Goal: Task Accomplishment & Management: Manage account settings

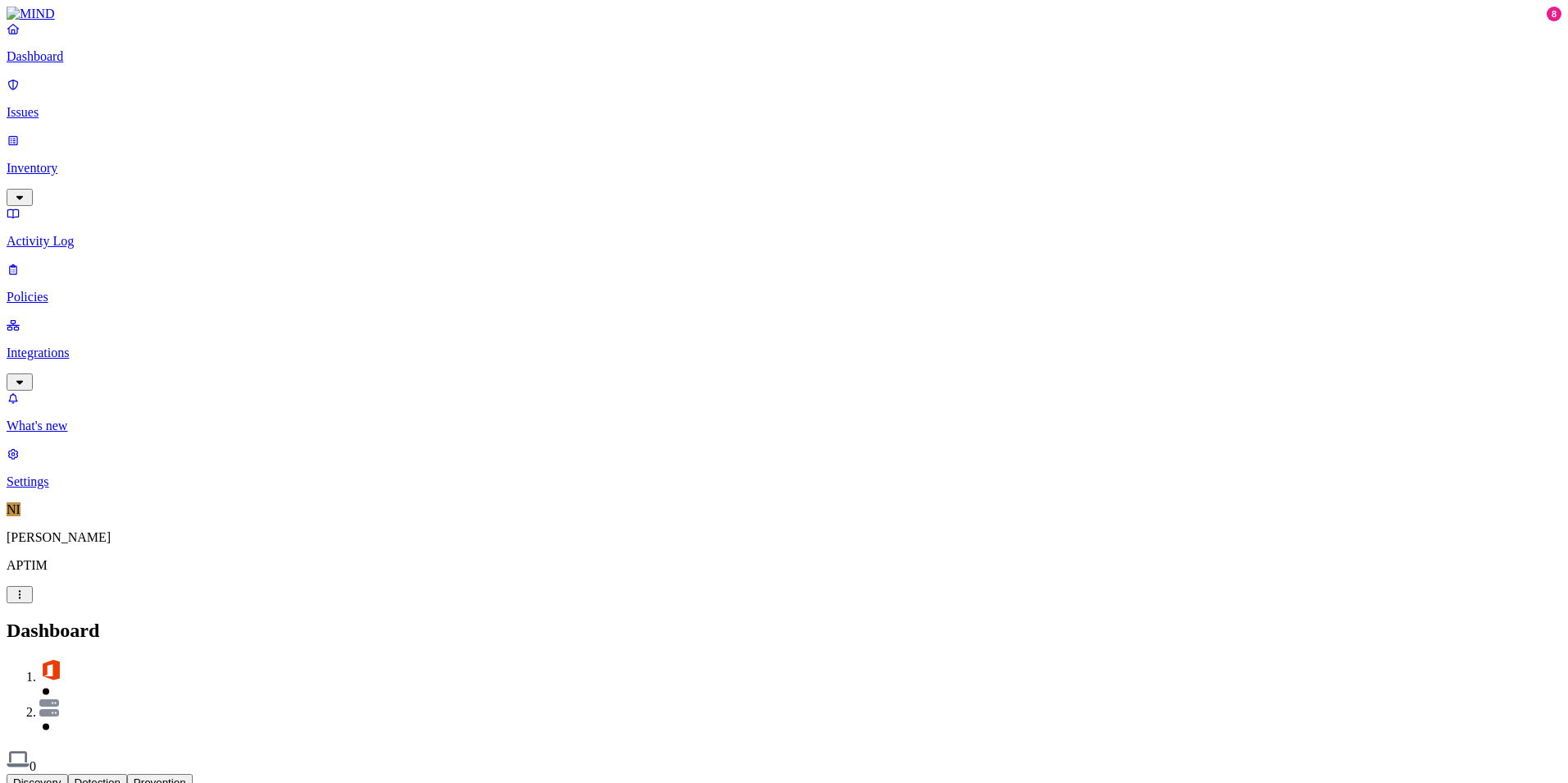
click at [95, 346] on p "Integrations" at bounding box center [784, 353] width 1555 height 15
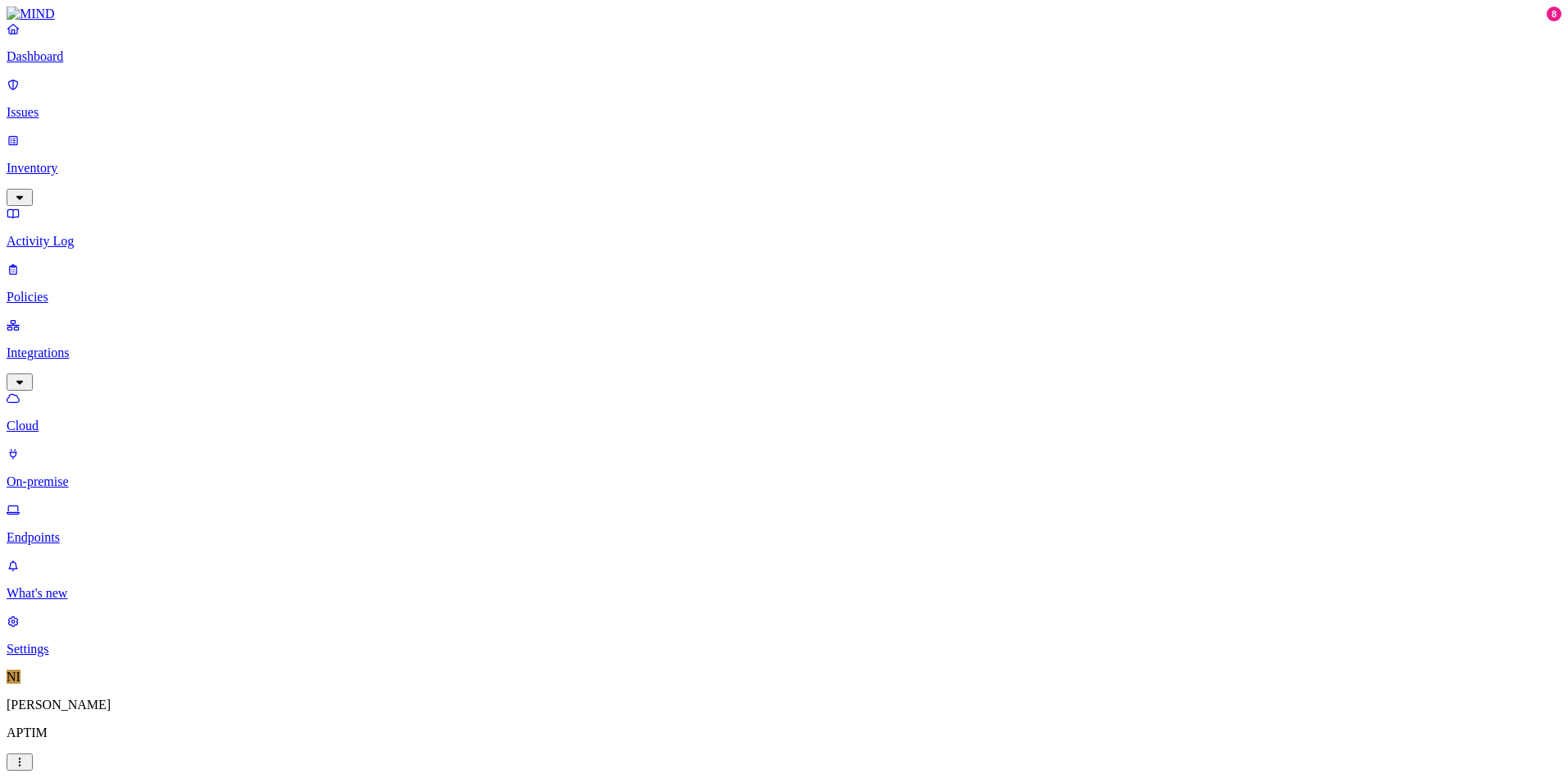
click at [109, 656] on p "Settings" at bounding box center [784, 649] width 1555 height 15
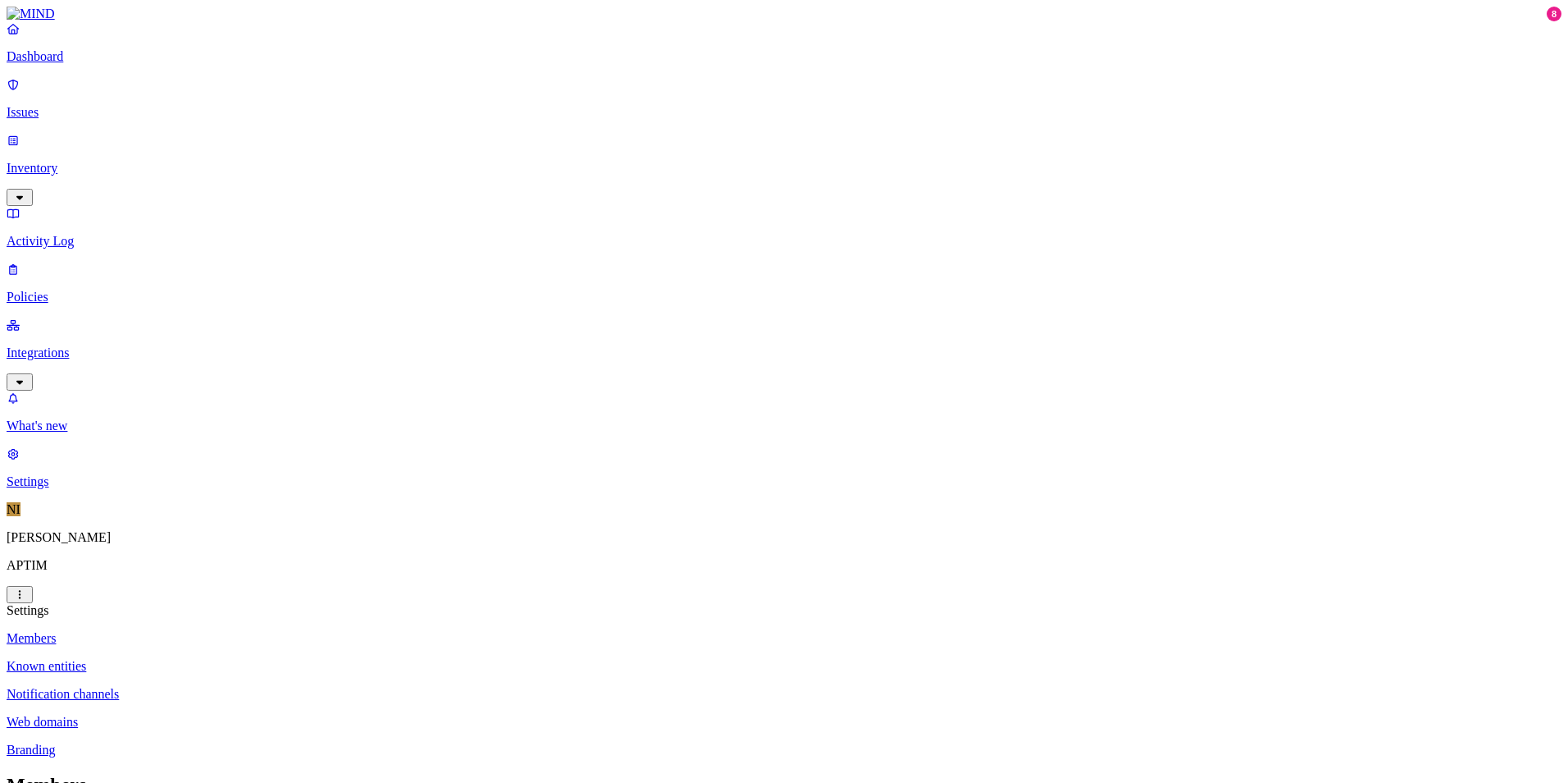
click at [111, 64] on link "Dashboard" at bounding box center [784, 42] width 1555 height 42
click at [67, 318] on link "Integrations" at bounding box center [784, 352] width 1555 height 71
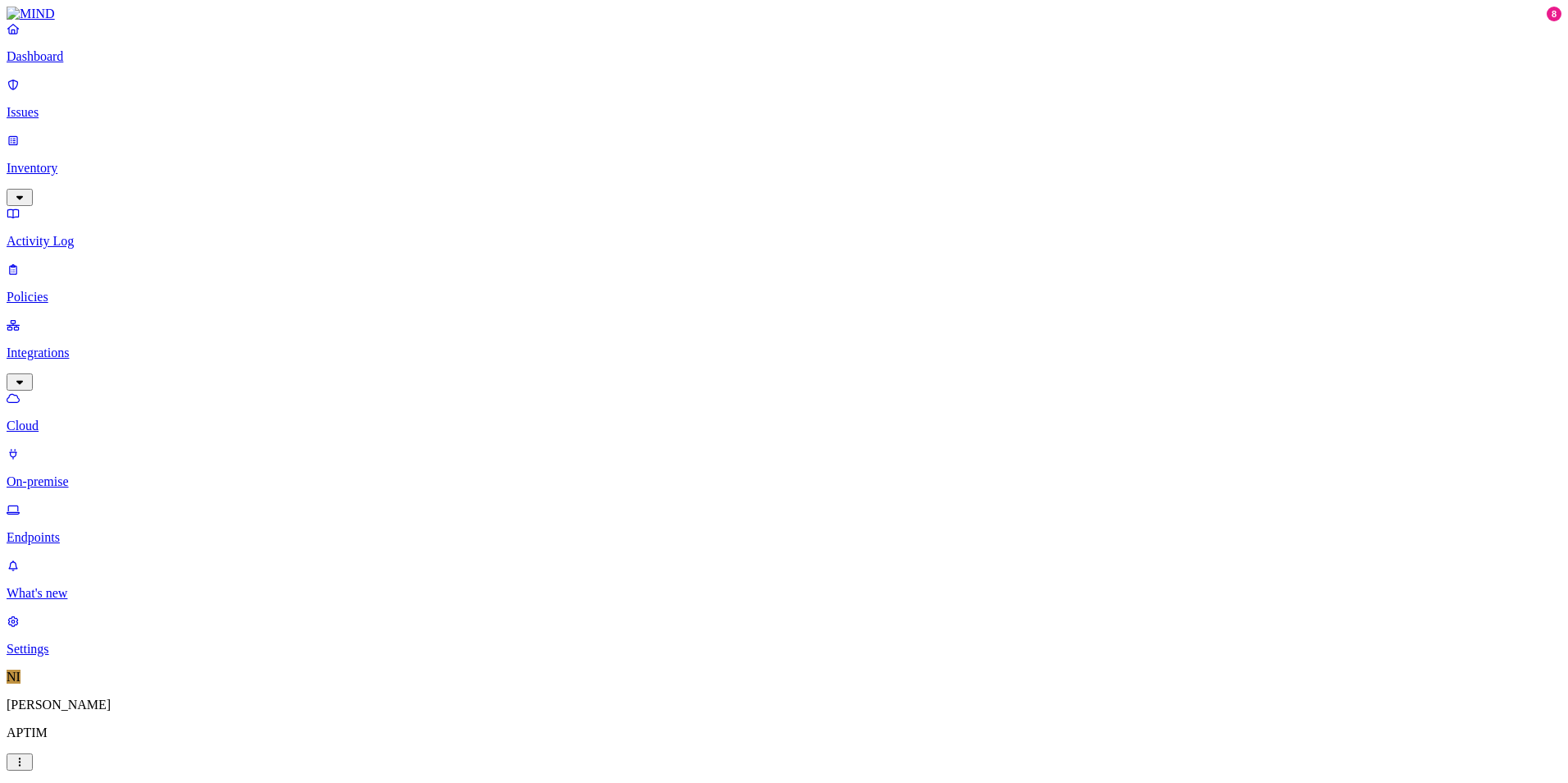
click at [107, 656] on p "Settings" at bounding box center [784, 649] width 1555 height 15
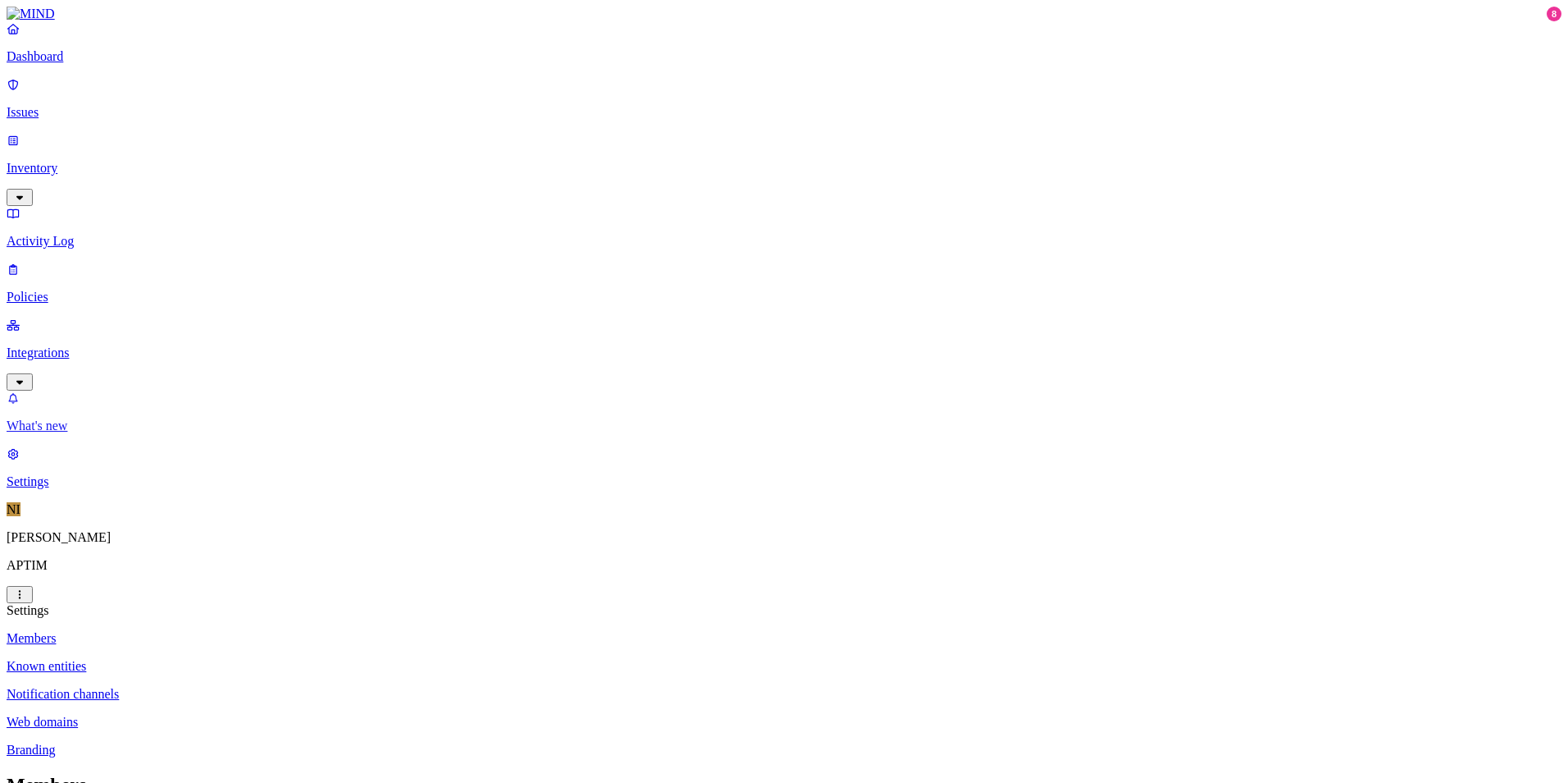
click at [100, 433] on p "What's new" at bounding box center [784, 426] width 1555 height 15
click at [67, 64] on p "Dashboard" at bounding box center [784, 57] width 1555 height 15
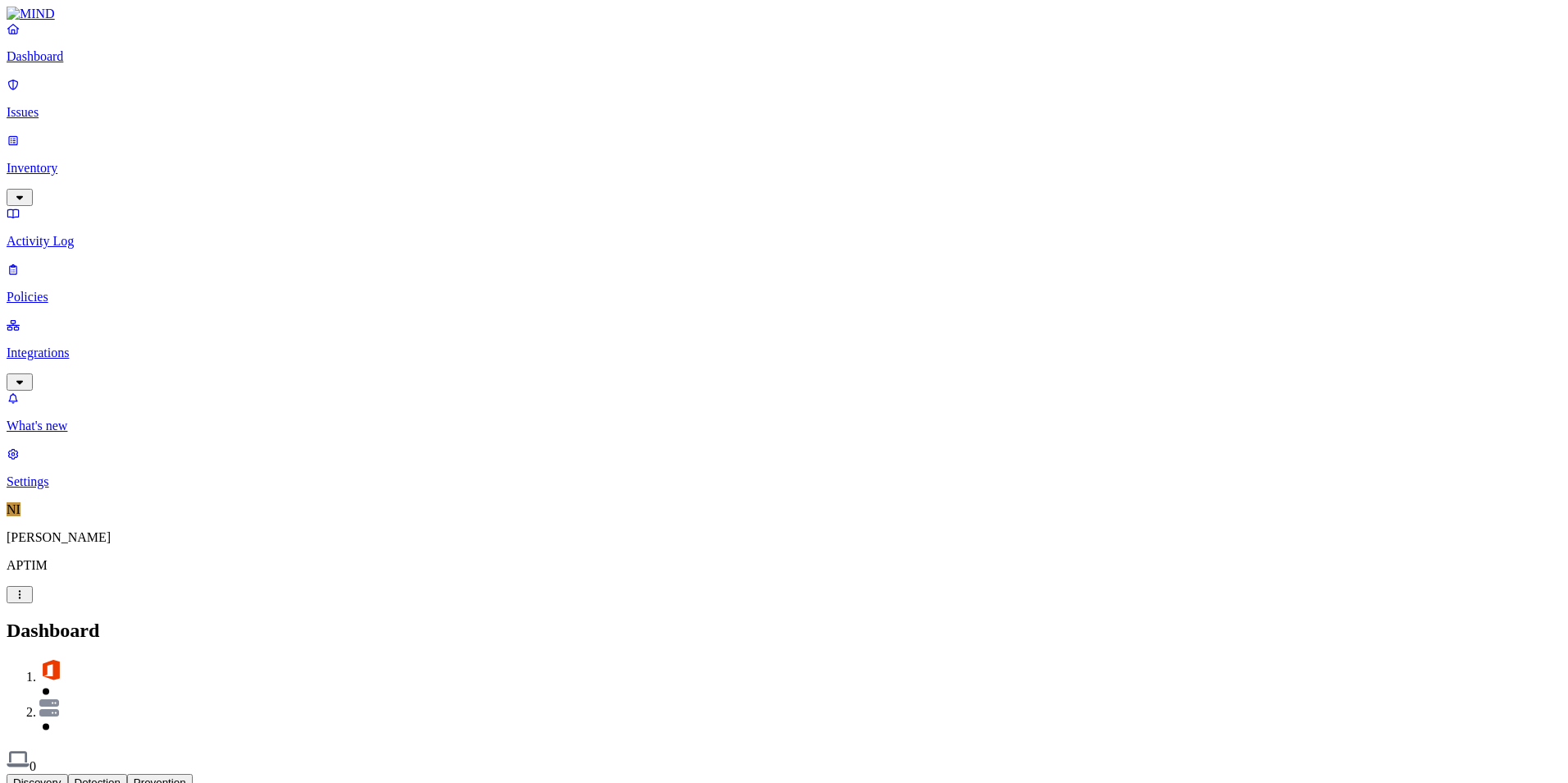
click at [768, 774] on div "Discovery Detection Prevention" at bounding box center [784, 782] width 1555 height 17
click at [132, 346] on p "Integrations" at bounding box center [784, 353] width 1555 height 15
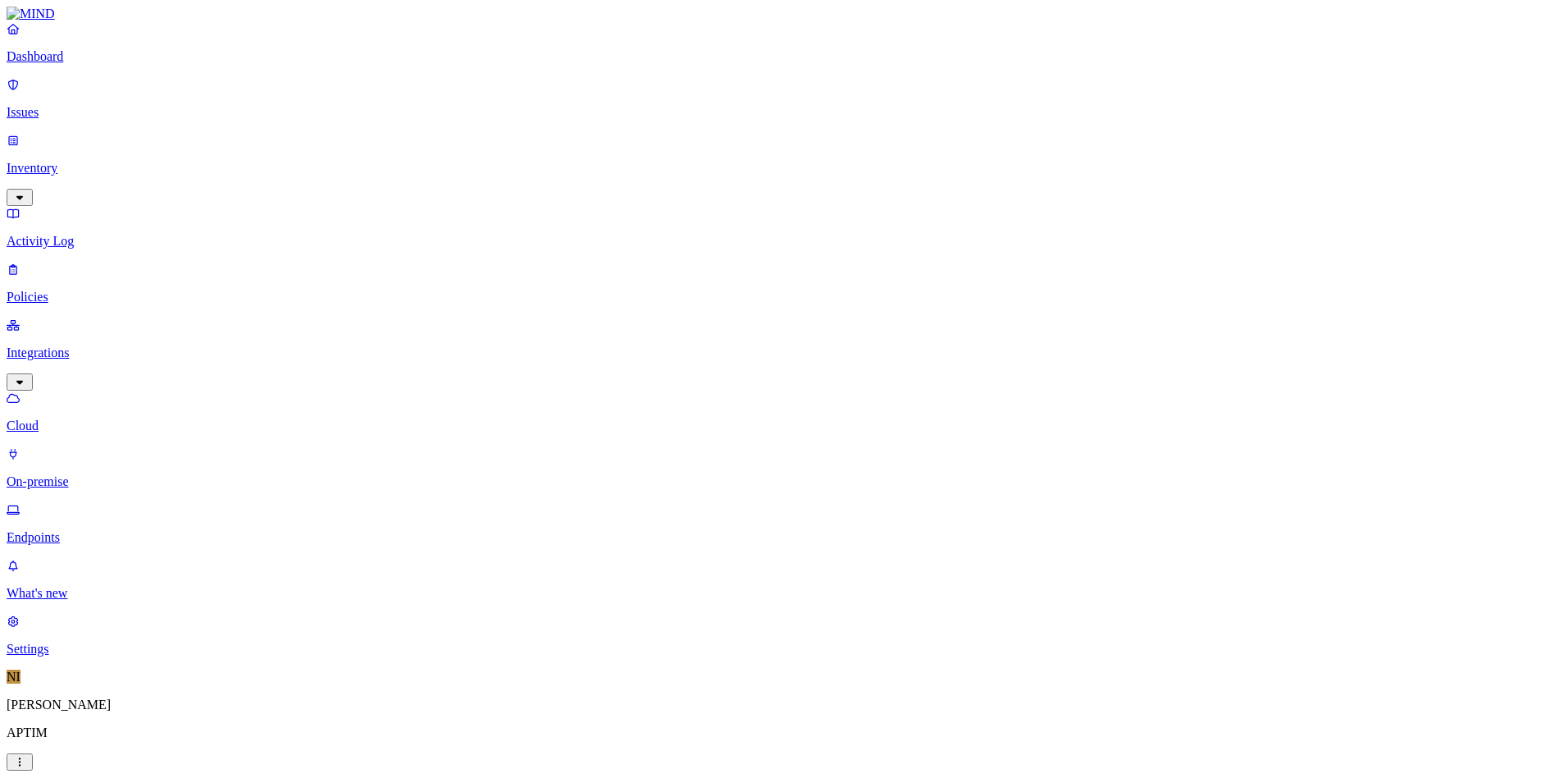
click at [105, 656] on p "Settings" at bounding box center [784, 649] width 1555 height 15
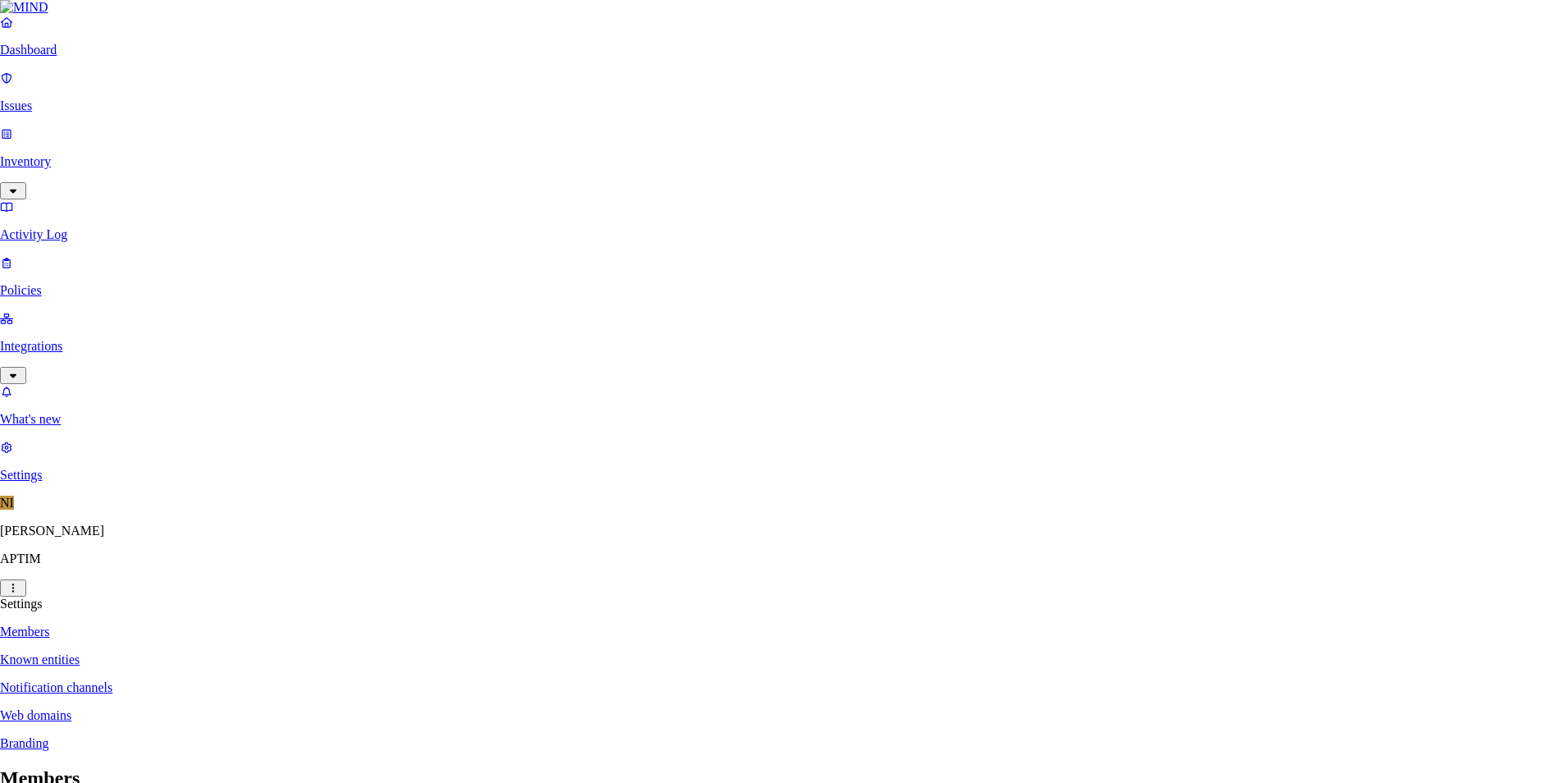
type input "[PERSON_NAME][EMAIL_ADDRESS][PERSON_NAME][DOMAIN_NAME]"
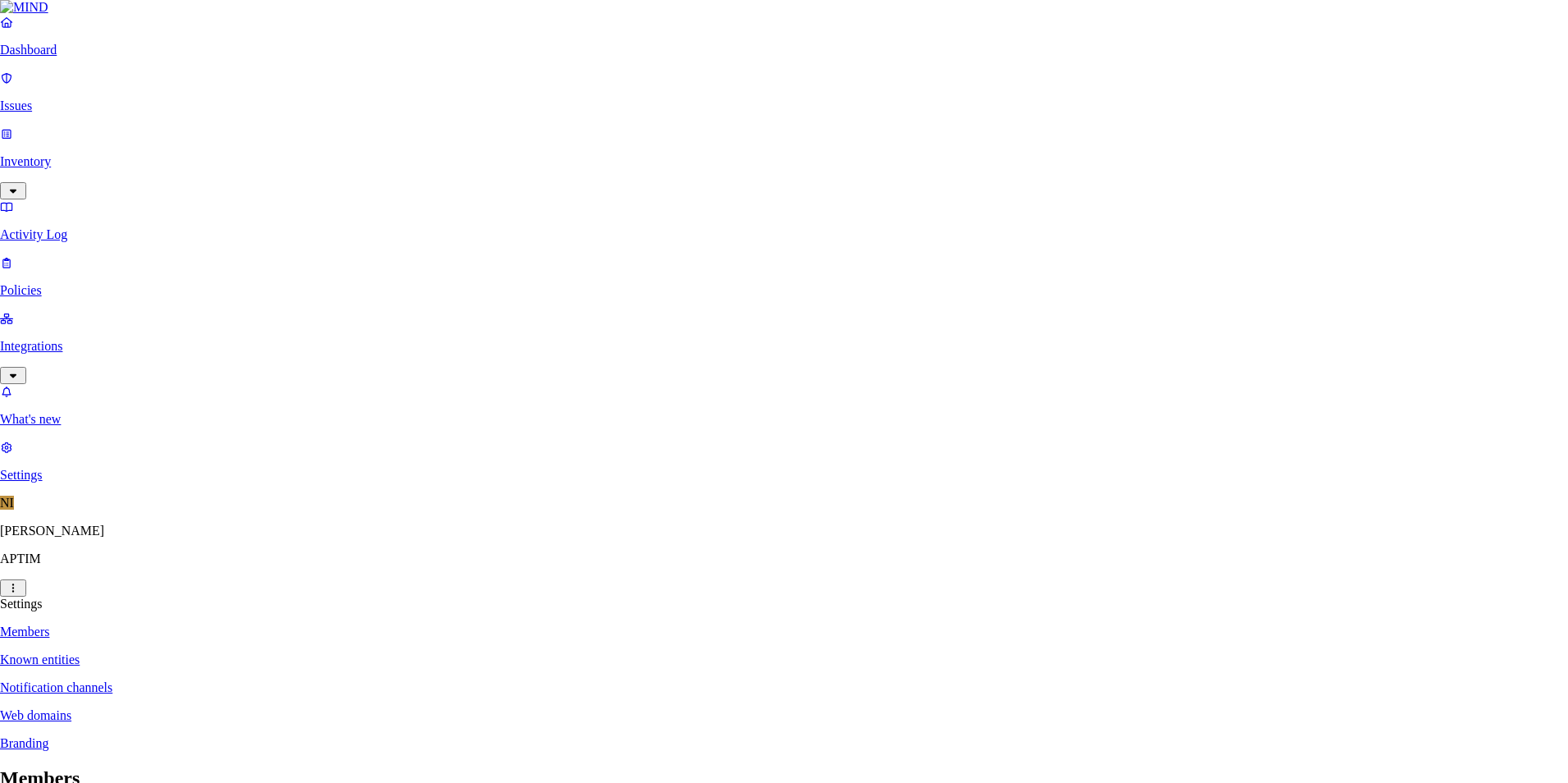
type input "[PERSON_NAME][EMAIL_ADDRESS][PERSON_NAME][DOMAIN_NAME]"
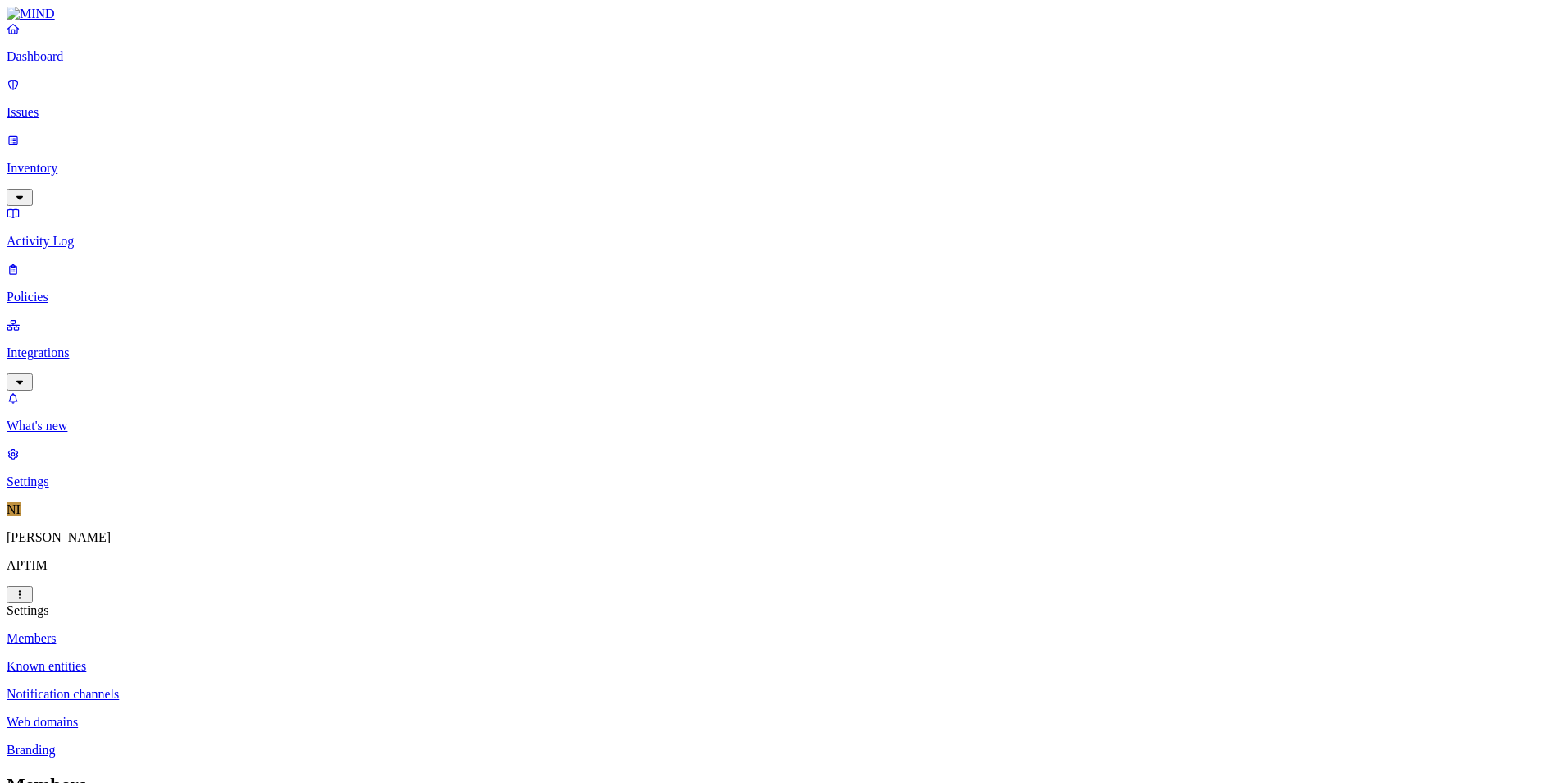
click at [75, 105] on p "Issues" at bounding box center [784, 112] width 1555 height 15
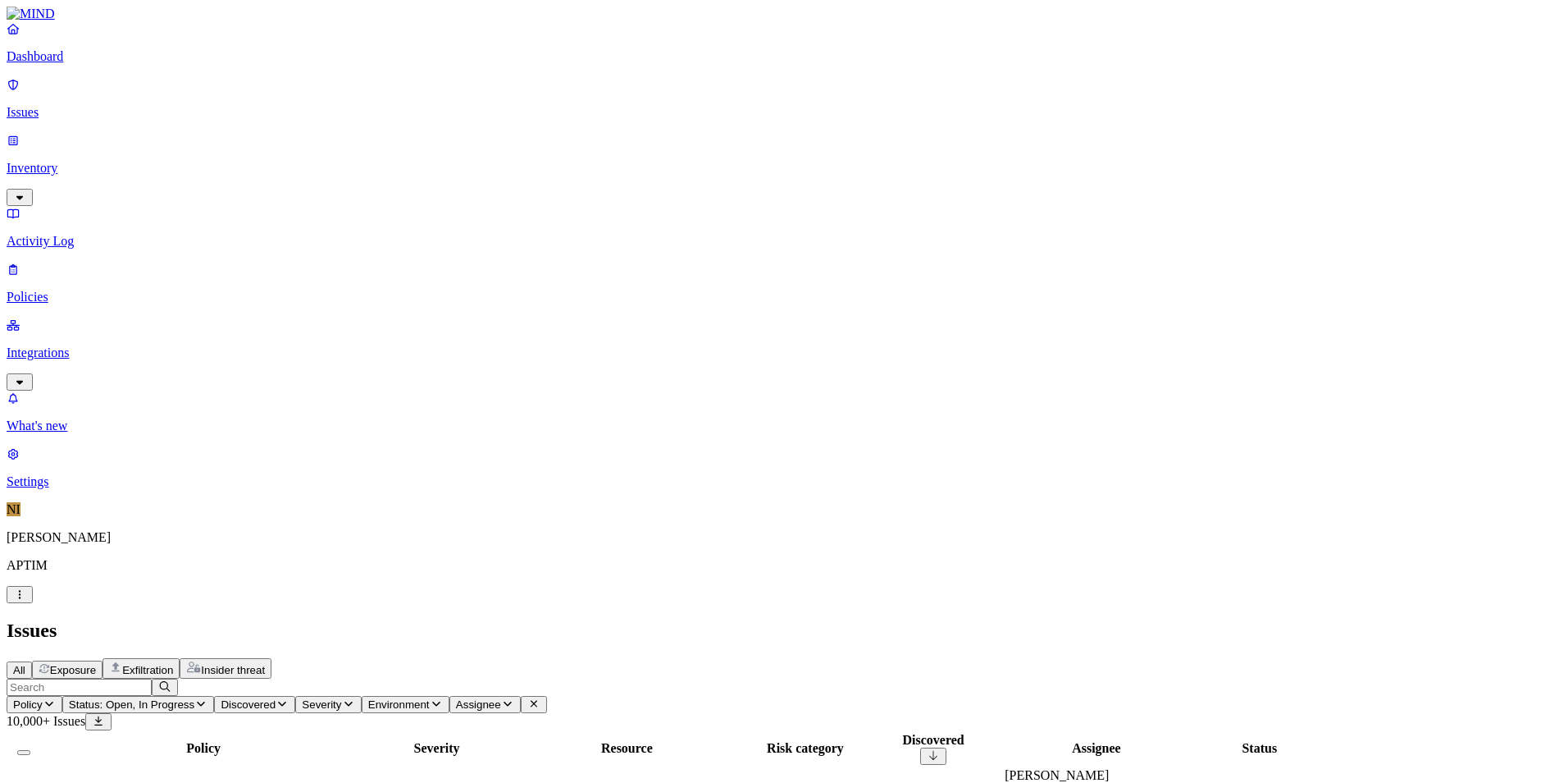
click at [73, 64] on p "Dashboard" at bounding box center [784, 57] width 1555 height 15
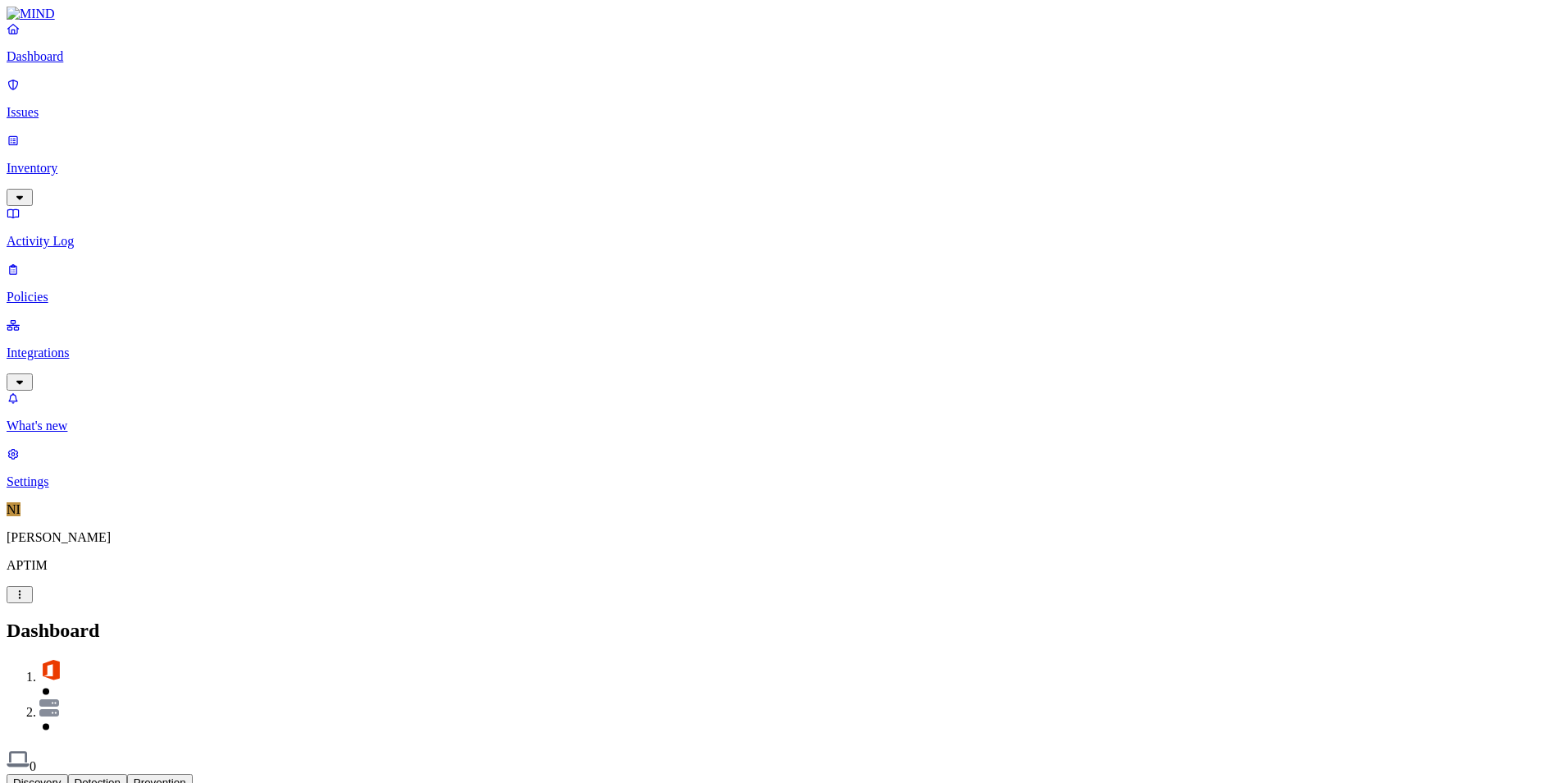
click at [77, 346] on p "Integrations" at bounding box center [784, 353] width 1555 height 15
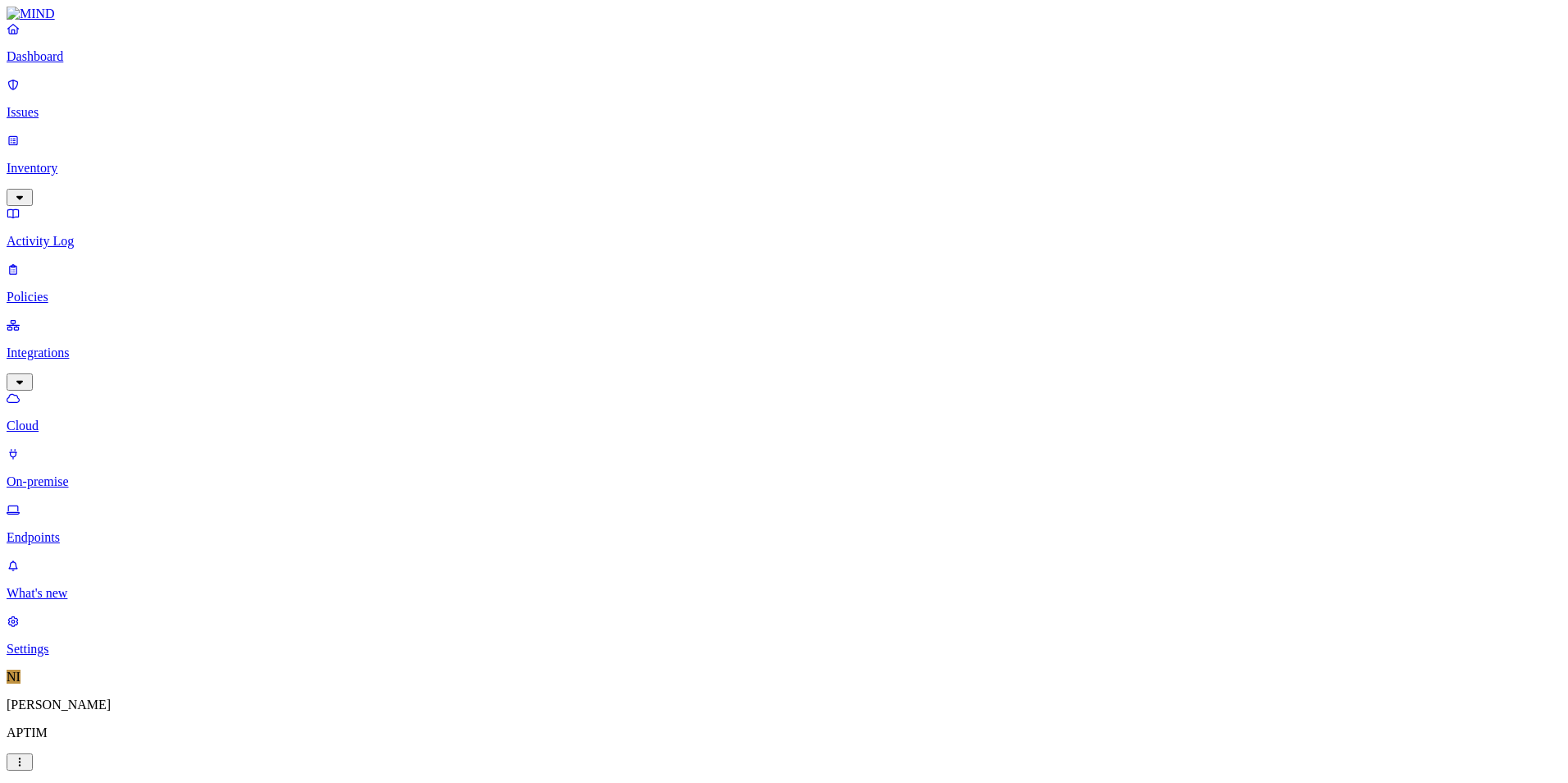
click at [109, 289] on p "Policies" at bounding box center [784, 297] width 1555 height 15
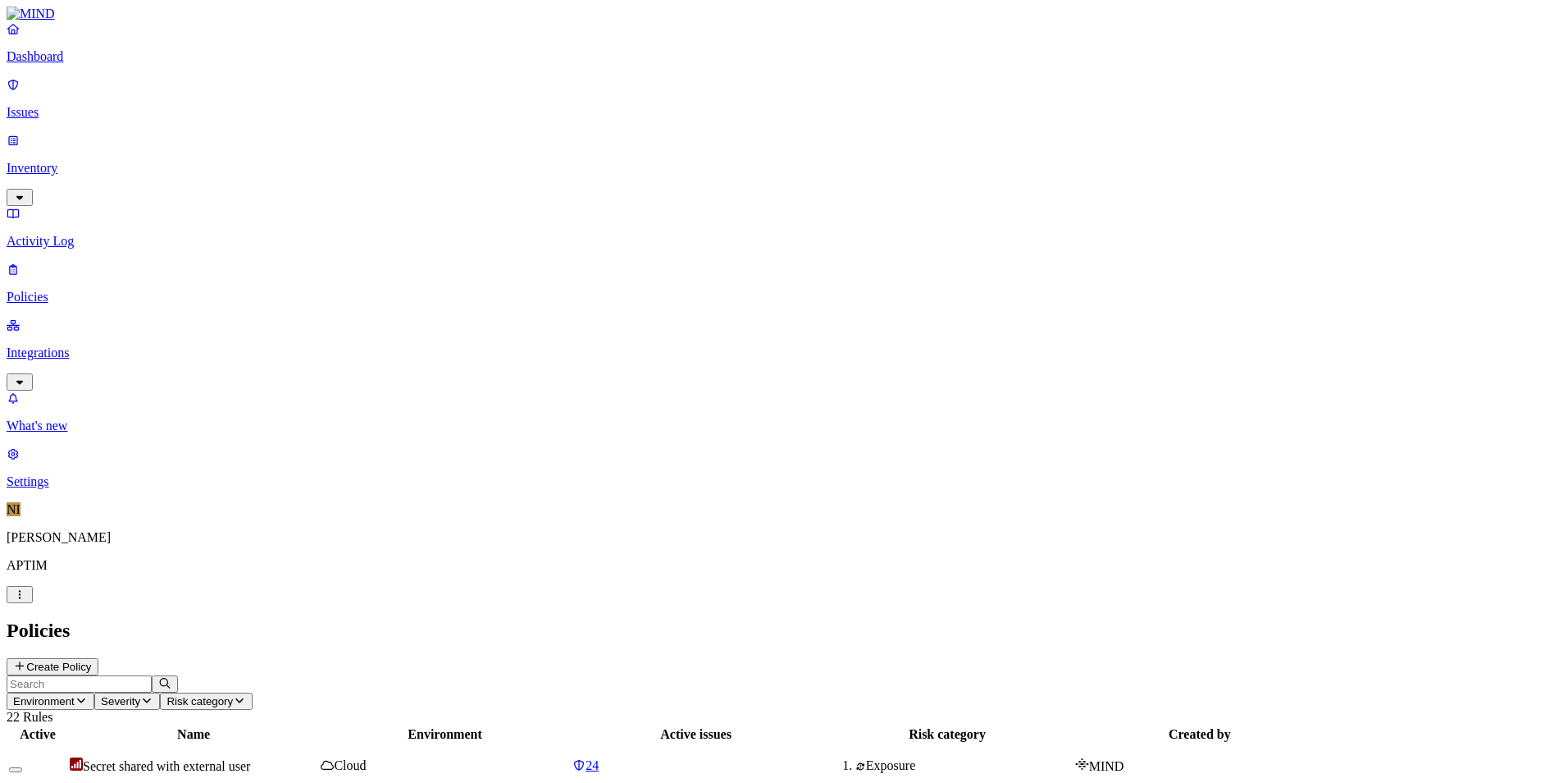
click at [98, 658] on button "Create Policy" at bounding box center [53, 666] width 92 height 17
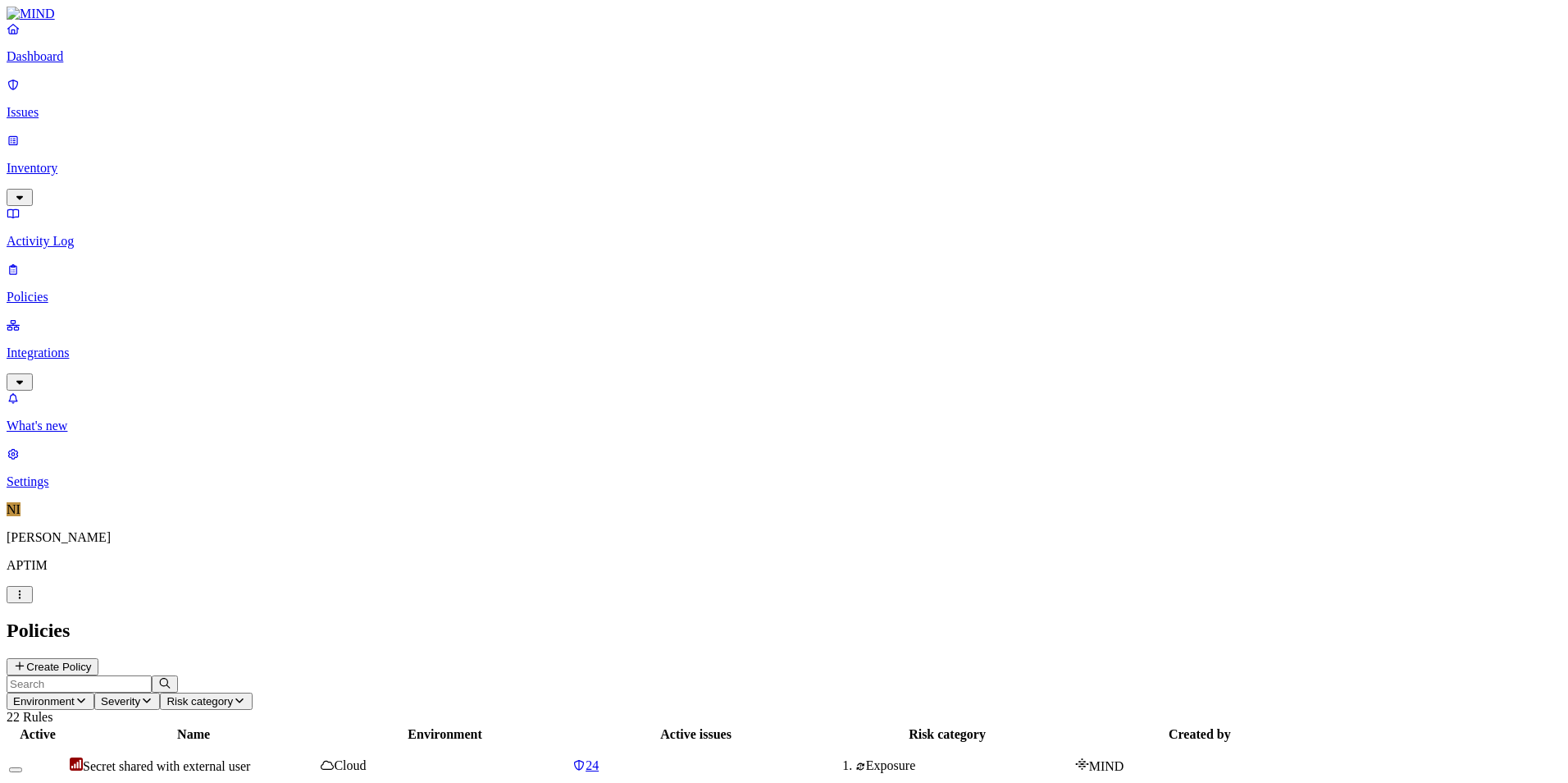
click at [105, 64] on p "Dashboard" at bounding box center [784, 57] width 1555 height 15
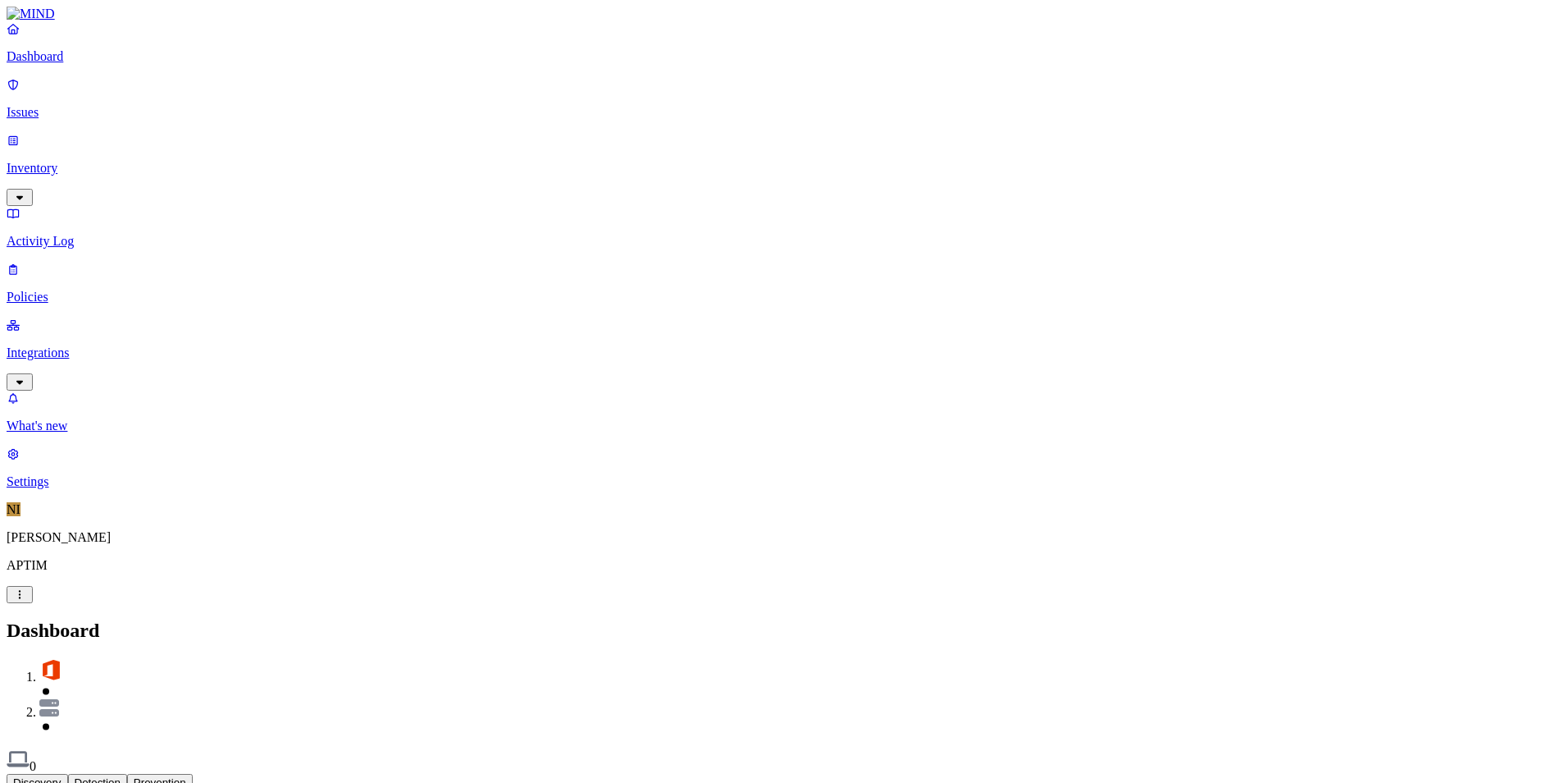
click at [800, 774] on div "Discovery Detection Prevention" at bounding box center [784, 782] width 1555 height 17
click at [43, 262] on link "Policies" at bounding box center [784, 283] width 1555 height 42
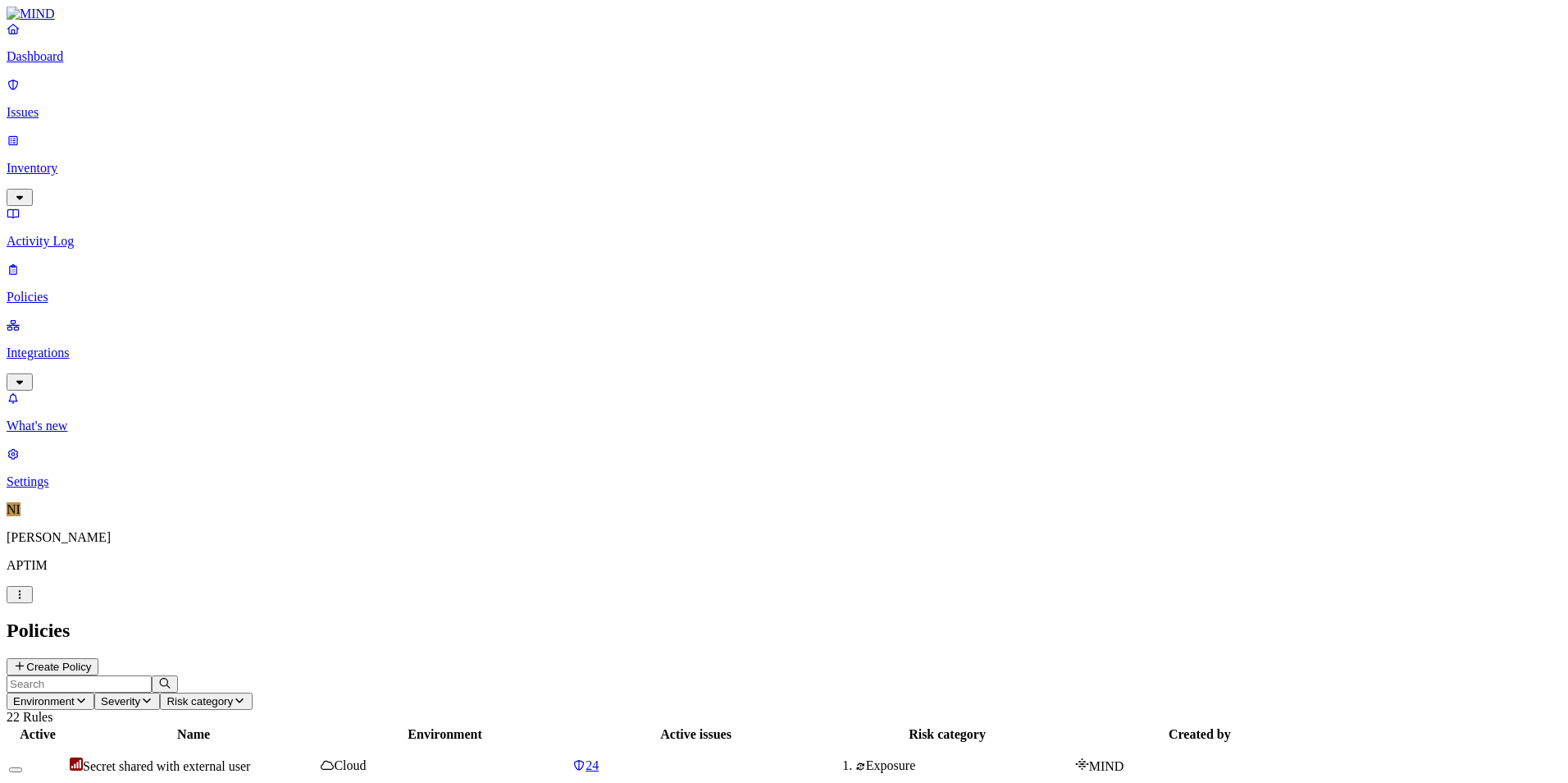
click at [99, 291] on nav "Dashboard Issues Inventory Activity Log Policies Integrations What's new 8 Sett…" at bounding box center [784, 255] width 1555 height 467
click at [97, 64] on p "Dashboard" at bounding box center [784, 57] width 1555 height 15
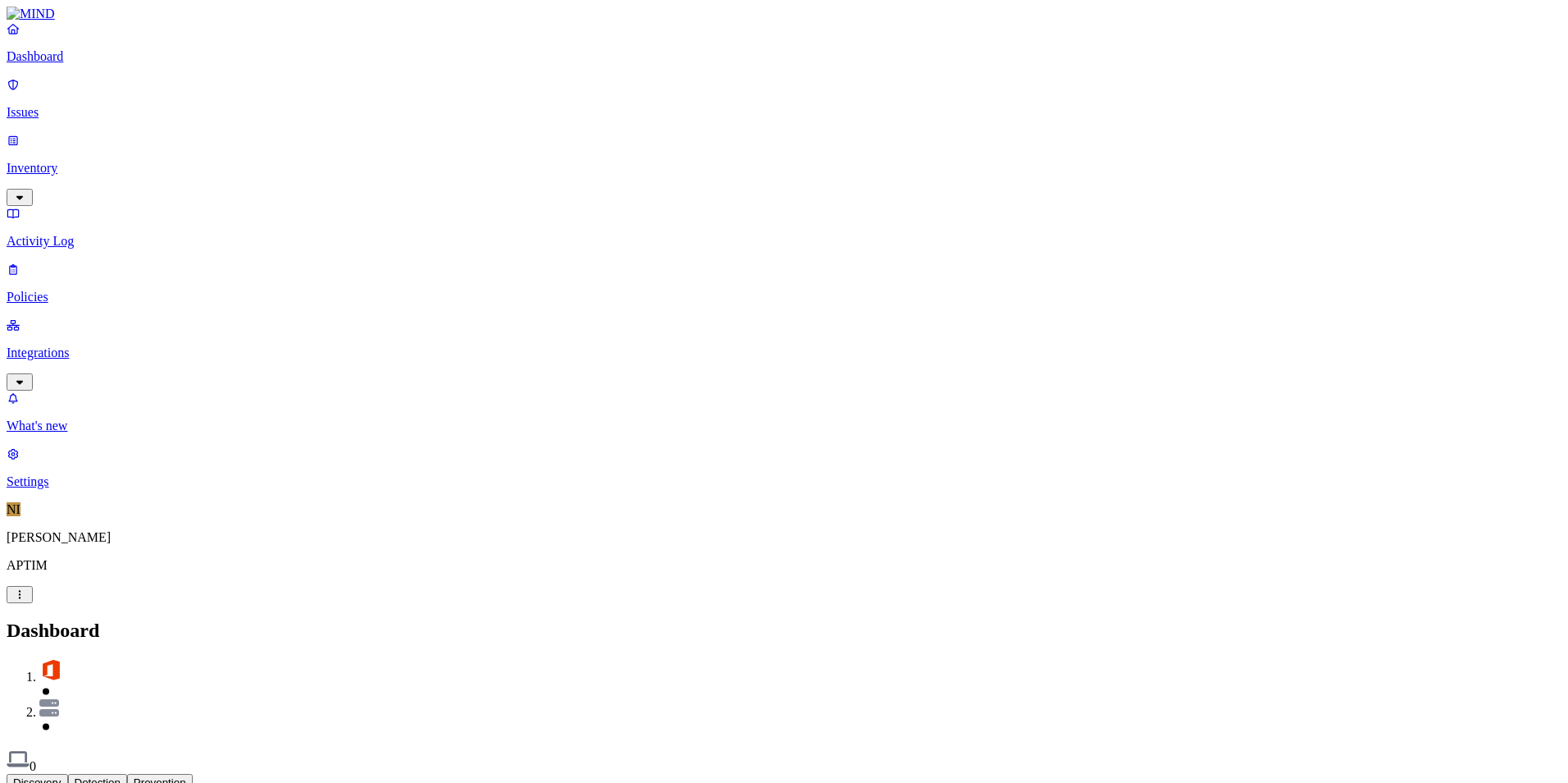
click at [117, 289] on p "Policies" at bounding box center [784, 297] width 1555 height 15
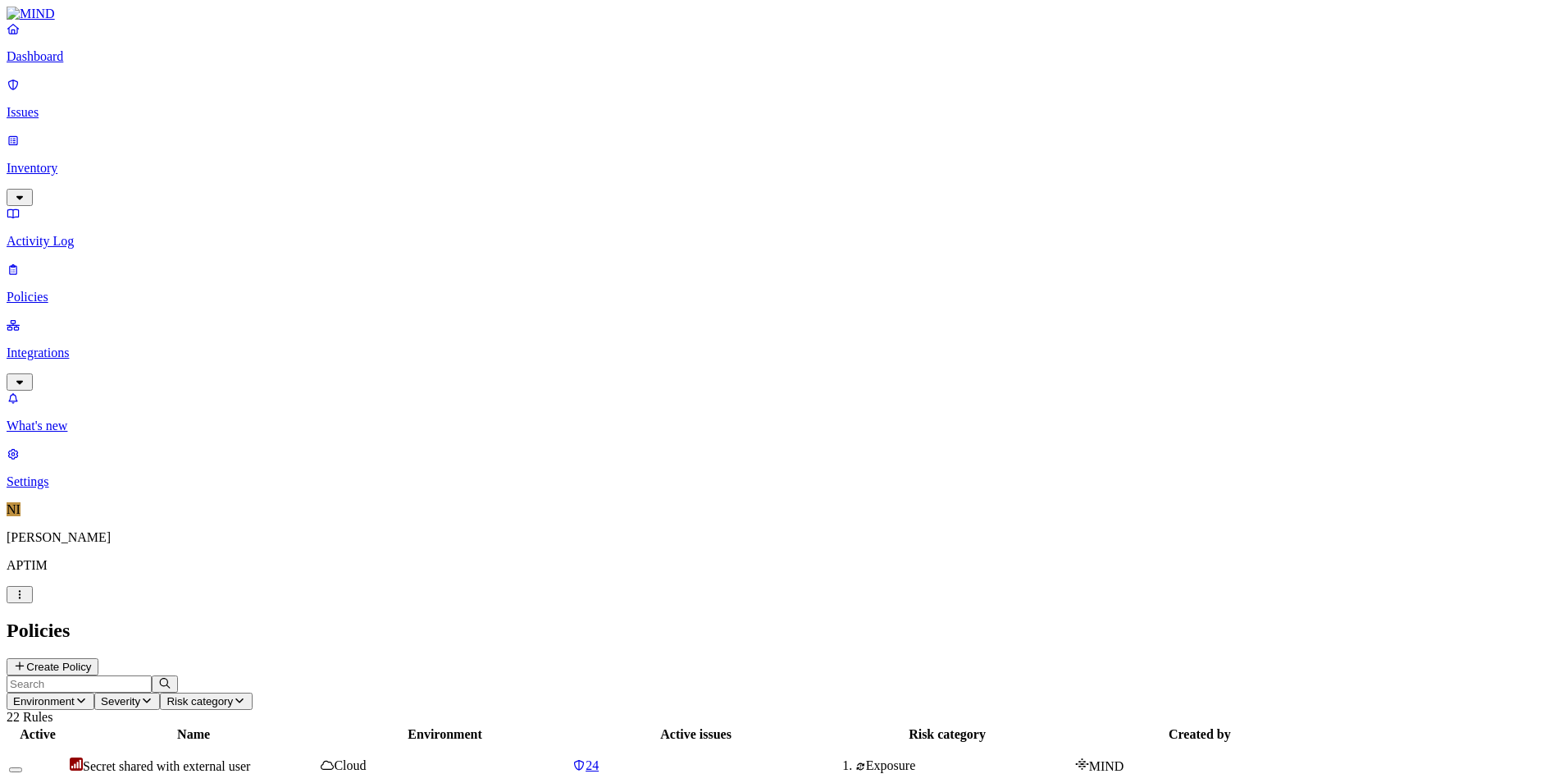
click at [141, 335] on nav "Dashboard Issues Inventory Activity Log Policies Integrations What's new 8 Sett…" at bounding box center [784, 255] width 1555 height 467
click at [130, 64] on link "Dashboard" at bounding box center [784, 42] width 1555 height 42
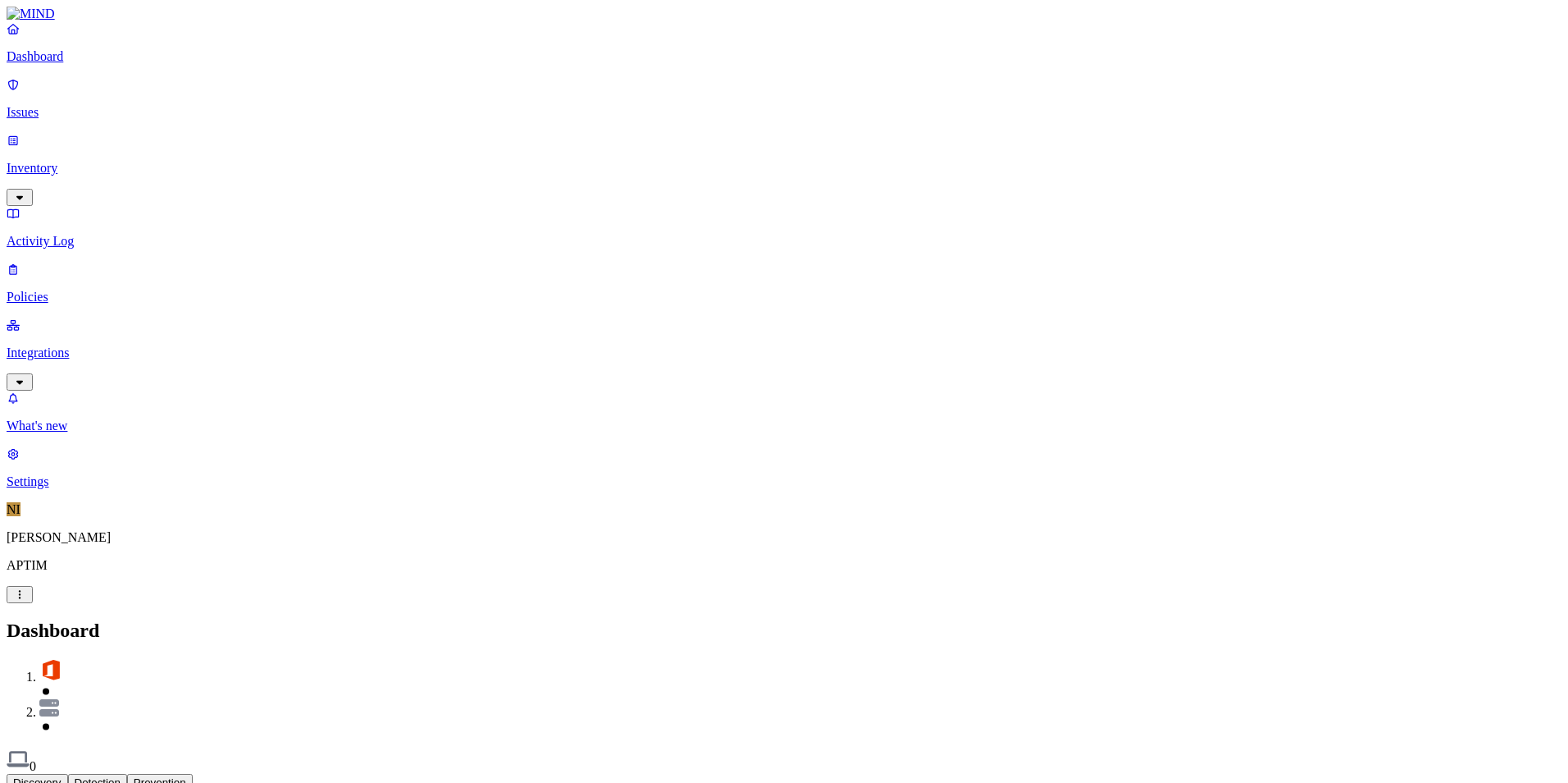
click at [101, 489] on nav "Dashboard Issues Inventory Activity Log Policies Integrations What's new 8 Sett…" at bounding box center [784, 255] width 1555 height 467
click at [122, 468] on nav "Dashboard Issues Inventory Activity Log Policies Integrations What's new 8 Sett…" at bounding box center [784, 255] width 1555 height 467
click at [156, 364] on nav "Dashboard Issues Inventory Activity Log Policies Integrations What's new 8 Sett…" at bounding box center [784, 255] width 1555 height 467
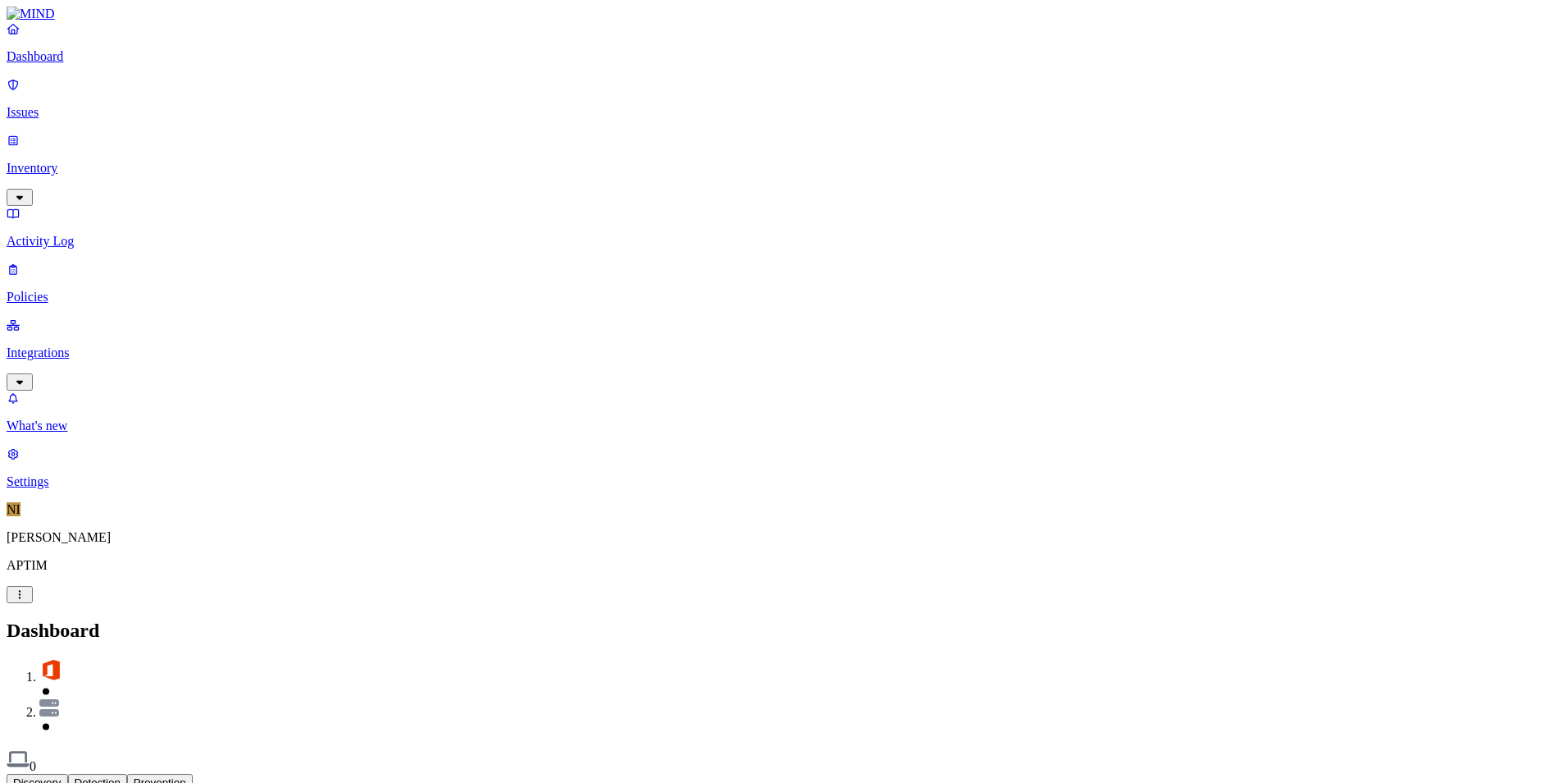
click at [149, 424] on nav "Dashboard Issues Inventory Activity Log Policies Integrations What's new 8 Sett…" at bounding box center [784, 255] width 1555 height 467
click at [131, 390] on nav "Dashboard Issues Inventory Activity Log Policies Integrations What's new 8 Sett…" at bounding box center [784, 255] width 1555 height 467
click at [86, 489] on p "Settings" at bounding box center [784, 481] width 1555 height 15
click at [71, 64] on p "Dashboard" at bounding box center [784, 57] width 1555 height 15
click at [55, 327] on nav "Dashboard Issues Inventory Activity Log Policies Integrations What's new 8 Sett…" at bounding box center [784, 255] width 1555 height 467
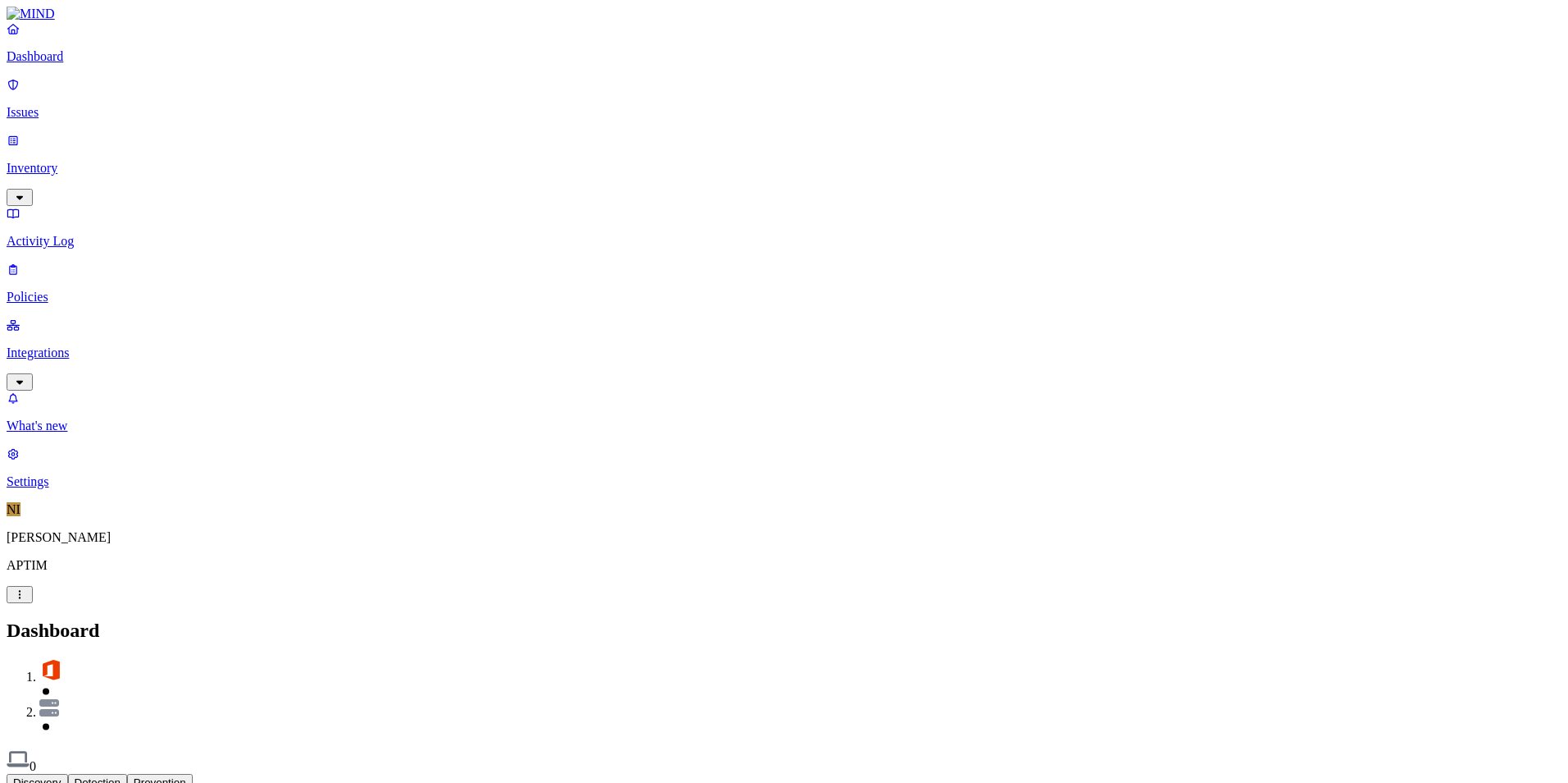
click at [92, 489] on p "Settings" at bounding box center [784, 481] width 1555 height 15
click at [79, 64] on p "Dashboard" at bounding box center [784, 57] width 1555 height 15
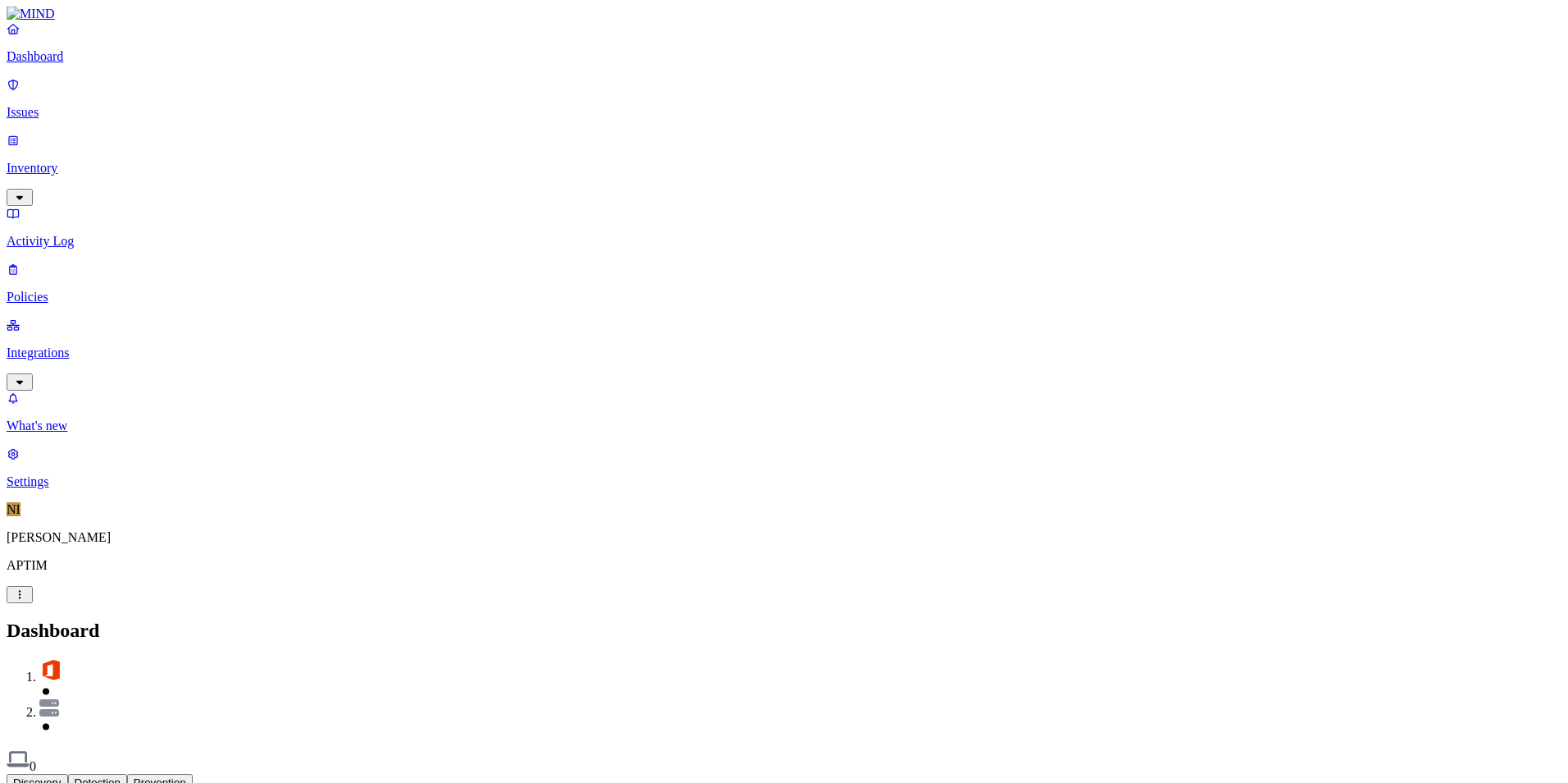
click at [96, 489] on p "Settings" at bounding box center [784, 481] width 1555 height 15
click at [128, 64] on p "Dashboard" at bounding box center [784, 57] width 1555 height 15
click at [114, 489] on nav "Dashboard Issues Inventory Activity Log Policies Integrations What's new 8 Sett…" at bounding box center [784, 255] width 1555 height 467
click at [155, 489] on nav "Dashboard Issues Inventory Activity Log Policies Integrations What's new 8 Sett…" at bounding box center [784, 255] width 1555 height 467
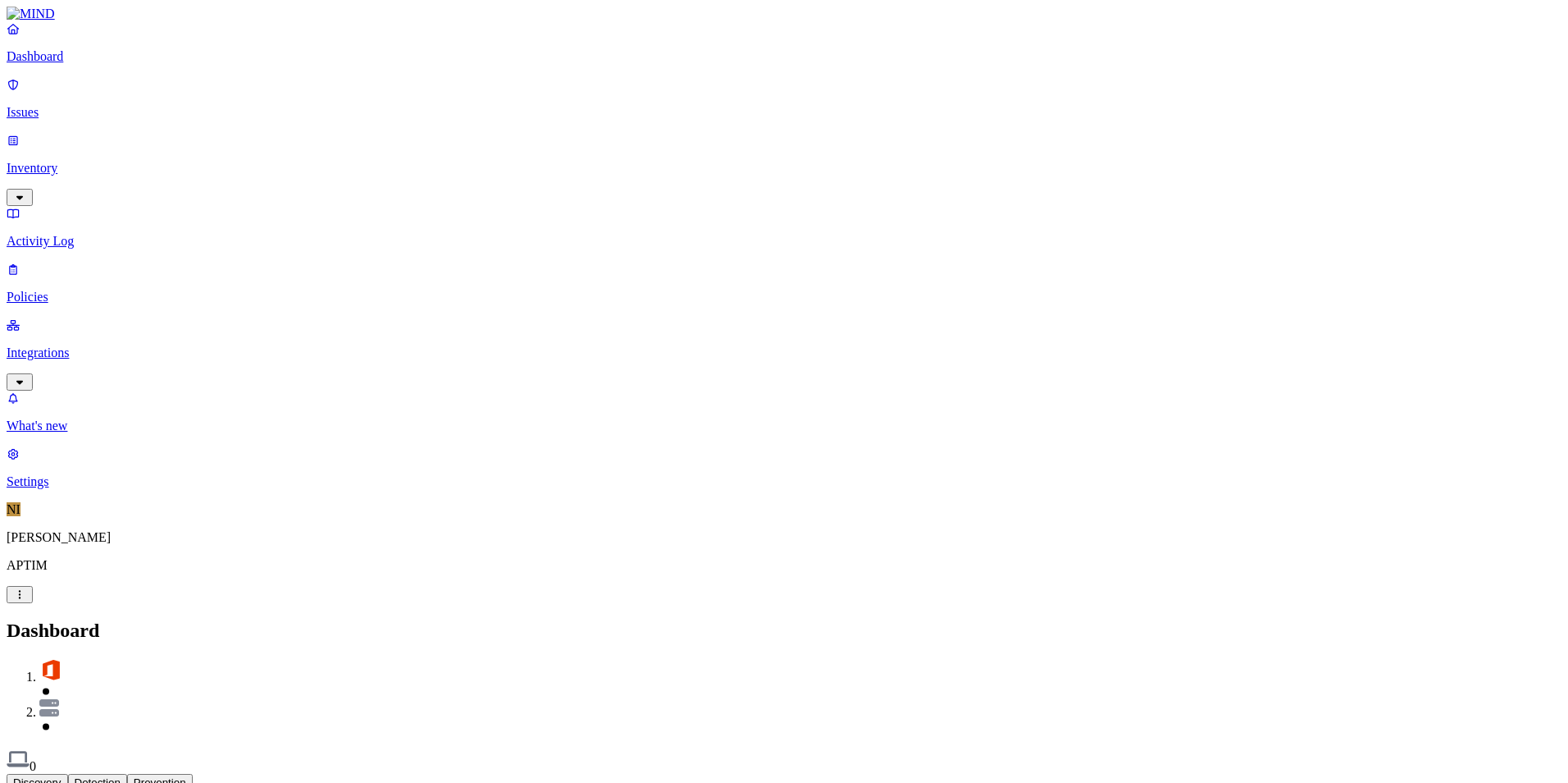
click at [123, 400] on nav "Dashboard Issues Inventory Activity Log Policies Integrations What's new 8 Sett…" at bounding box center [784, 255] width 1555 height 467
click at [176, 489] on nav "Dashboard Issues Inventory Activity Log Policies Integrations What's new 8 Sett…" at bounding box center [784, 255] width 1555 height 467
click at [121, 397] on nav "Dashboard Issues Inventory Activity Log Policies Integrations What's new 8 Sett…" at bounding box center [784, 255] width 1555 height 467
